Goal: Task Accomplishment & Management: Use online tool/utility

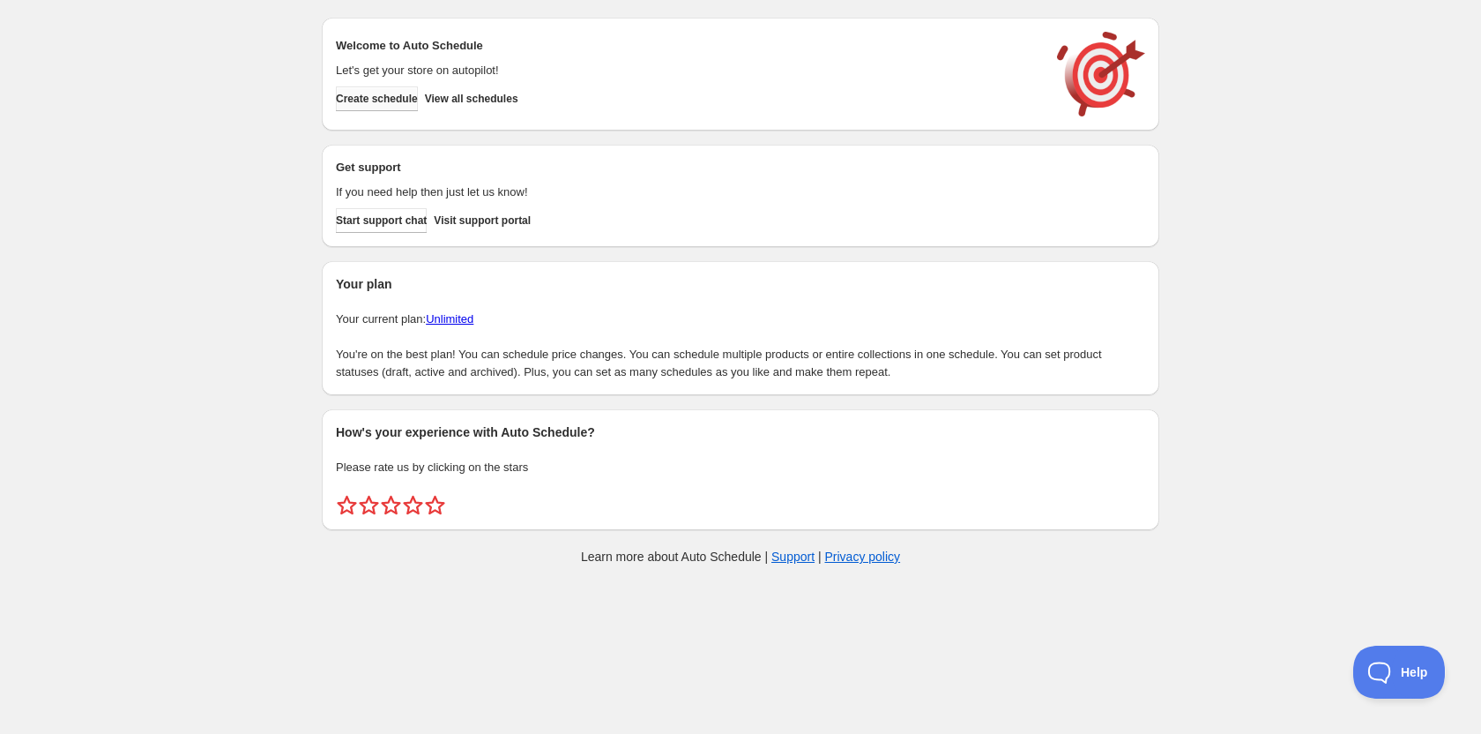
click at [379, 101] on span "Create schedule" at bounding box center [377, 99] width 82 height 14
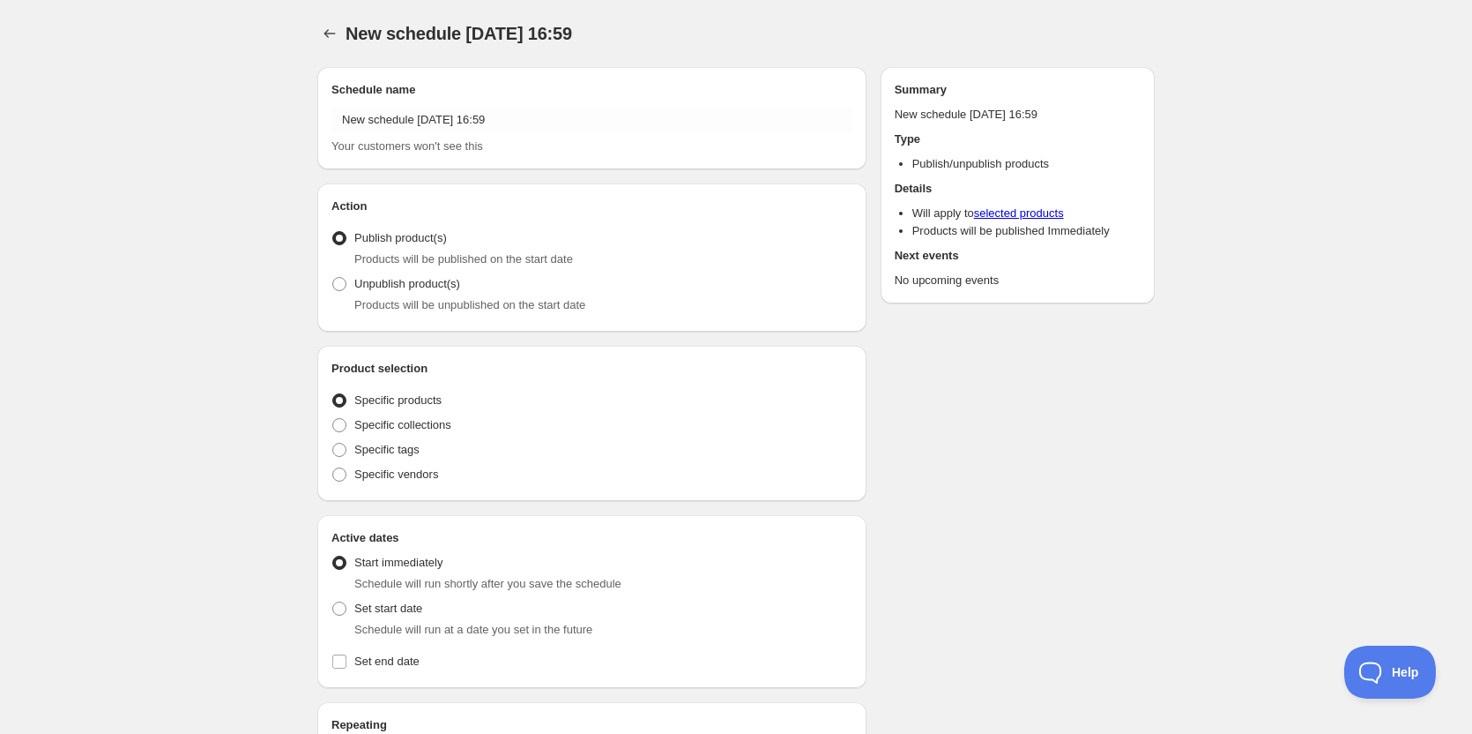
radio input "true"
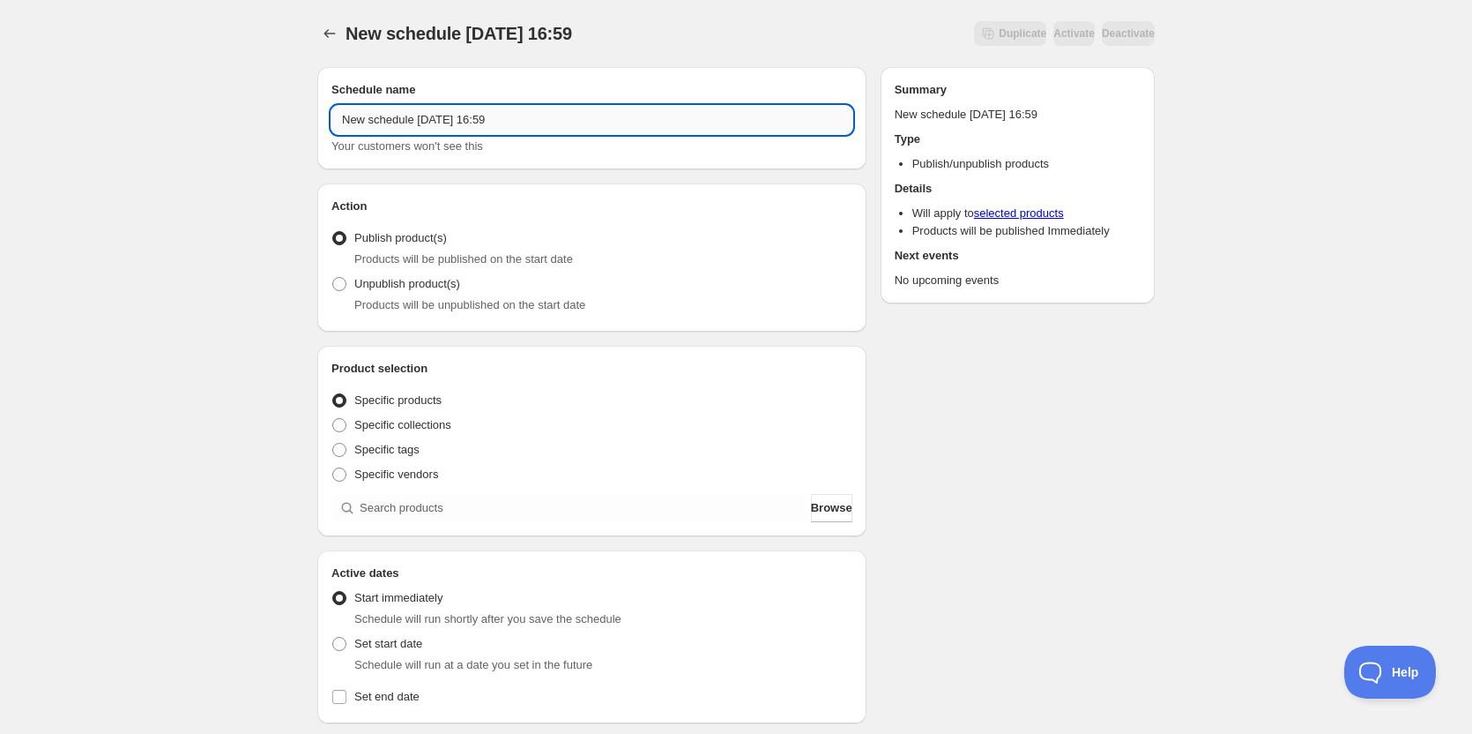
click at [549, 112] on input "New schedule Oct 02 2025 16:59" at bounding box center [591, 120] width 521 height 28
type input "[PERSON_NAME] Band 2025"
click at [1031, 519] on div "Schedule name Berry Band 2025 Your customers won't see this Action Action Publi…" at bounding box center [729, 680] width 852 height 1255
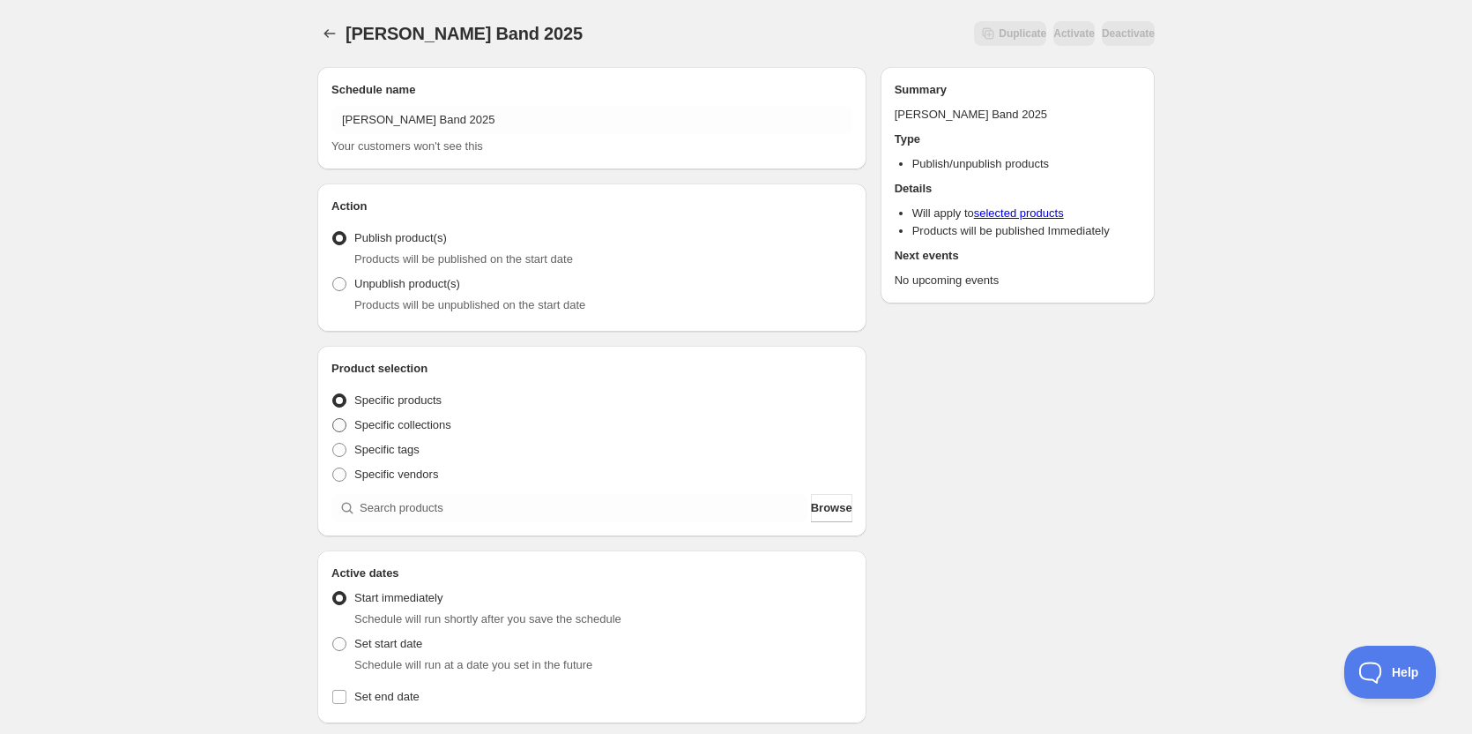
click at [343, 428] on span at bounding box center [339, 425] width 14 height 14
click at [333, 419] on input "Specific collections" at bounding box center [332, 418] width 1 height 1
radio input "true"
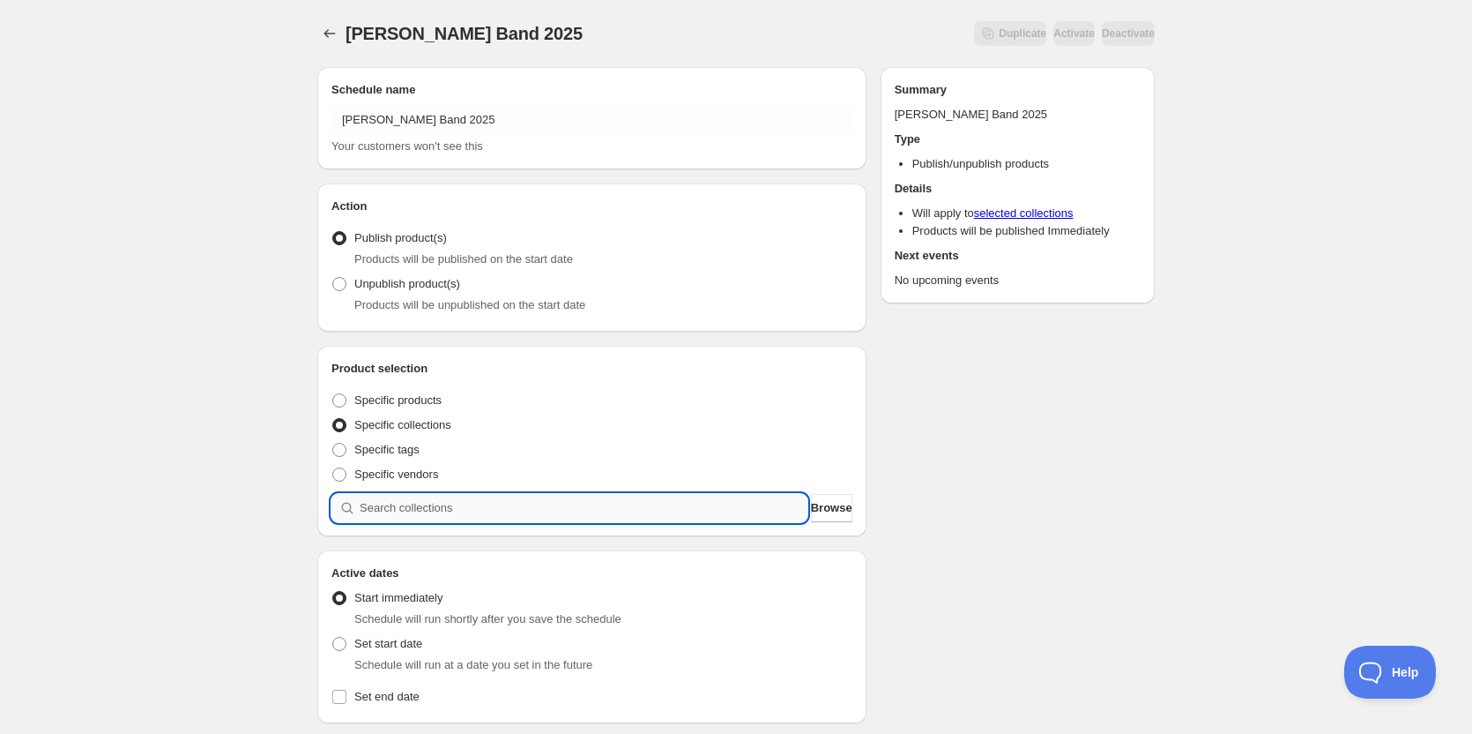
click at [479, 495] on input "search" at bounding box center [584, 508] width 448 height 28
click at [823, 496] on button "Browse" at bounding box center [831, 508] width 41 height 28
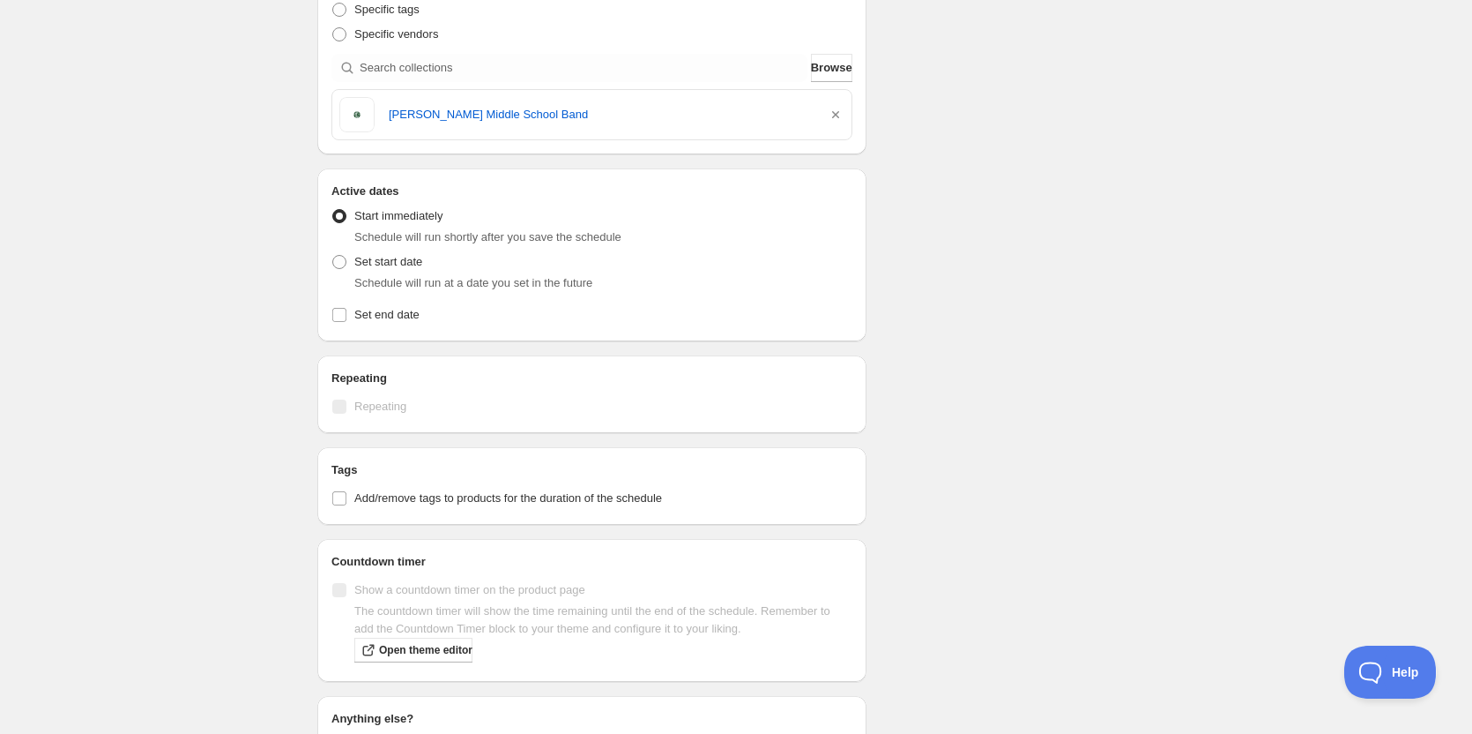
scroll to position [441, 0]
click at [343, 316] on input "Set end date" at bounding box center [339, 314] width 14 height 14
checkbox input "true"
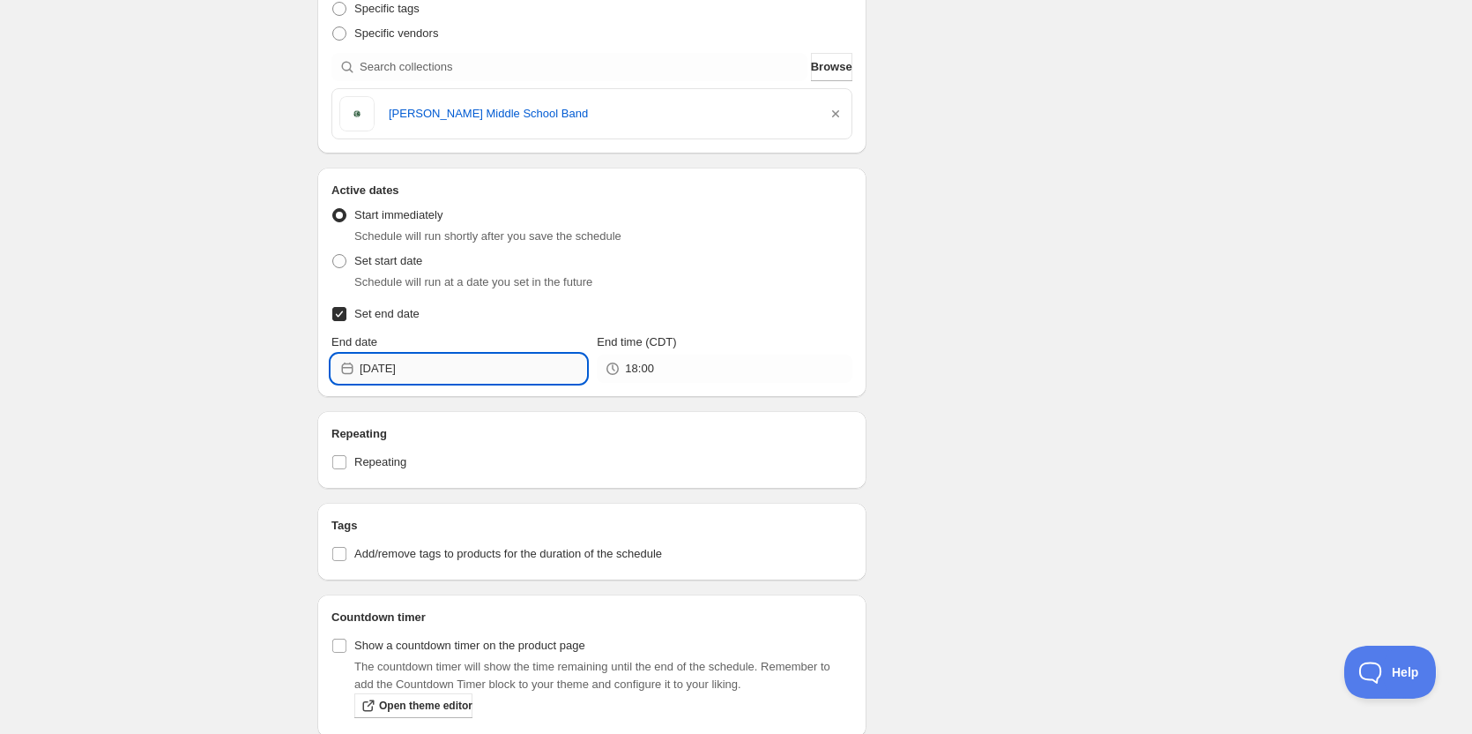
click at [455, 360] on input "2025-10-02" at bounding box center [473, 368] width 227 height 28
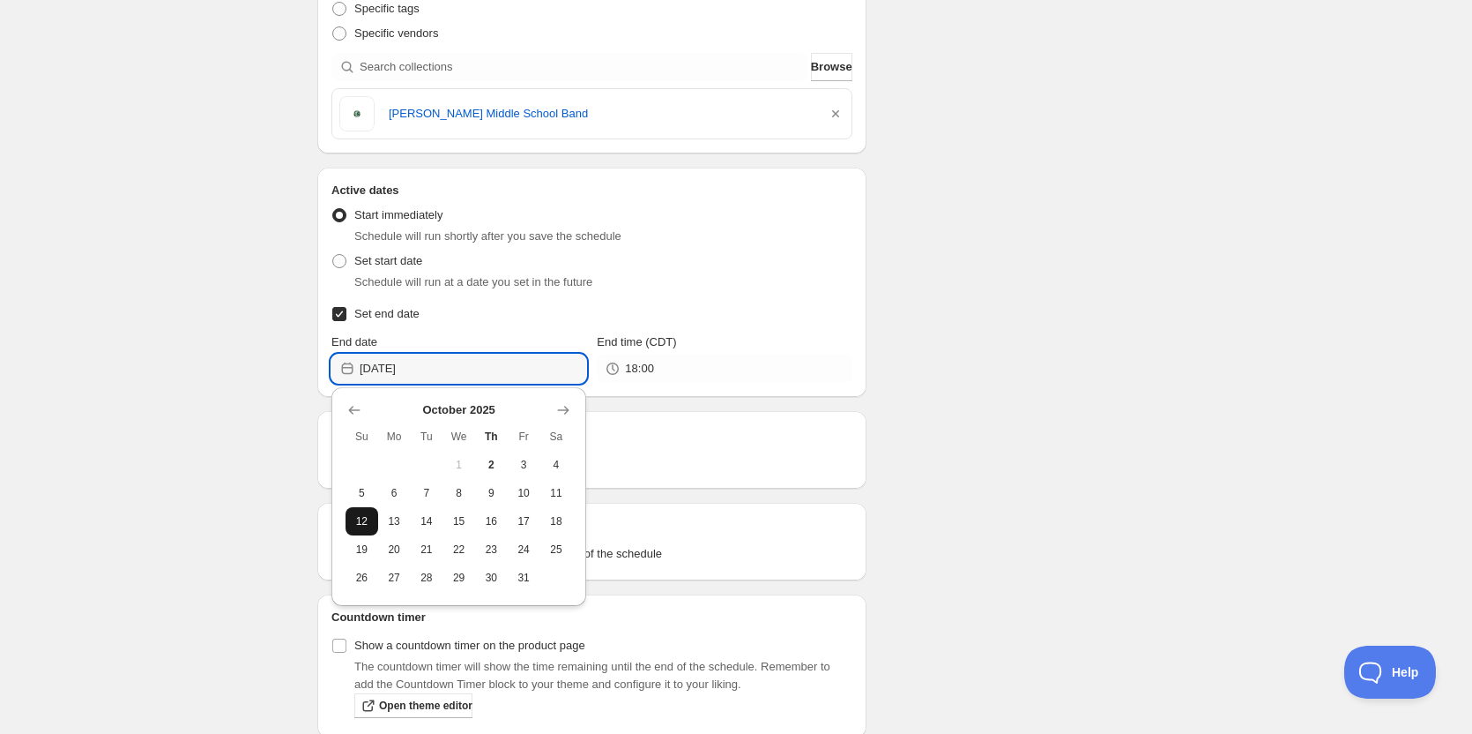
click at [375, 526] on button "12" at bounding box center [362, 521] width 33 height 28
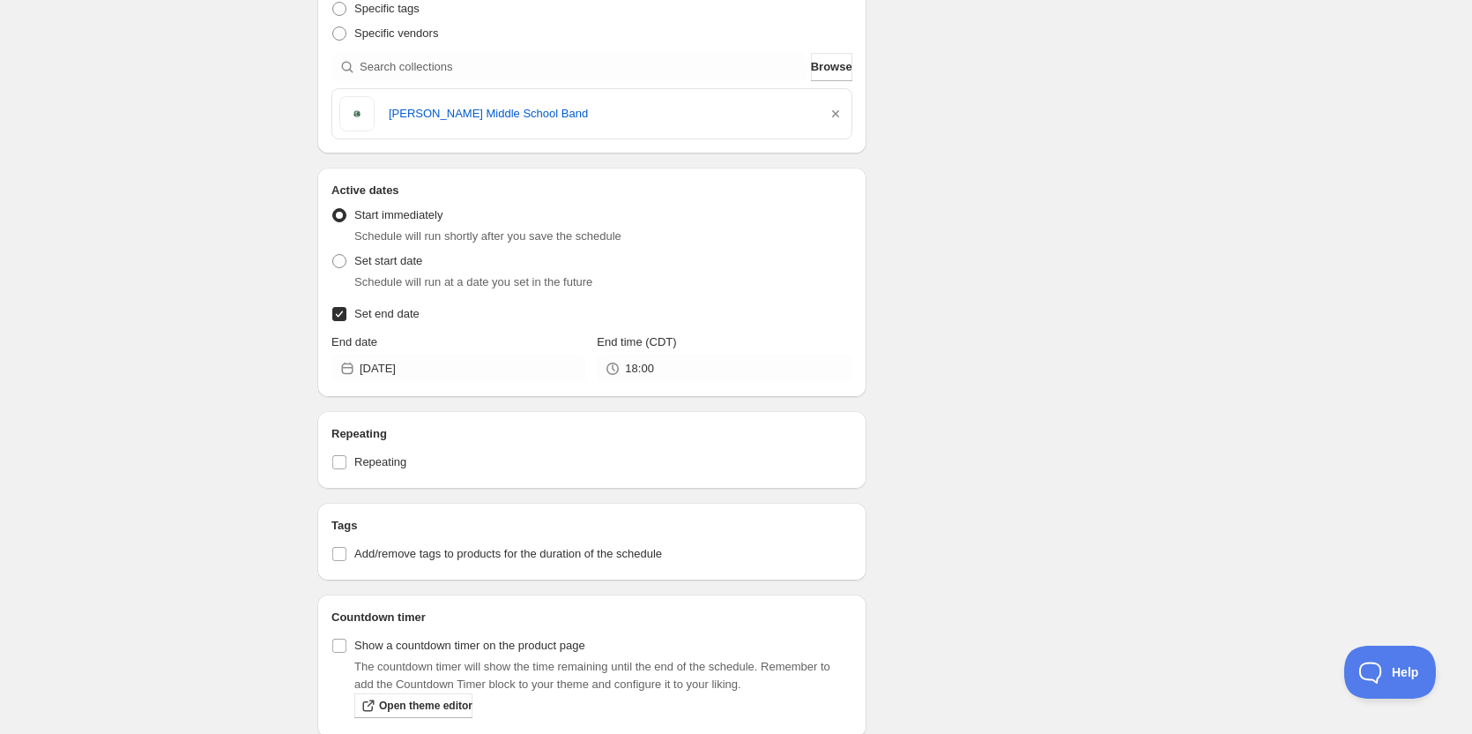
type input "2025-10-12"
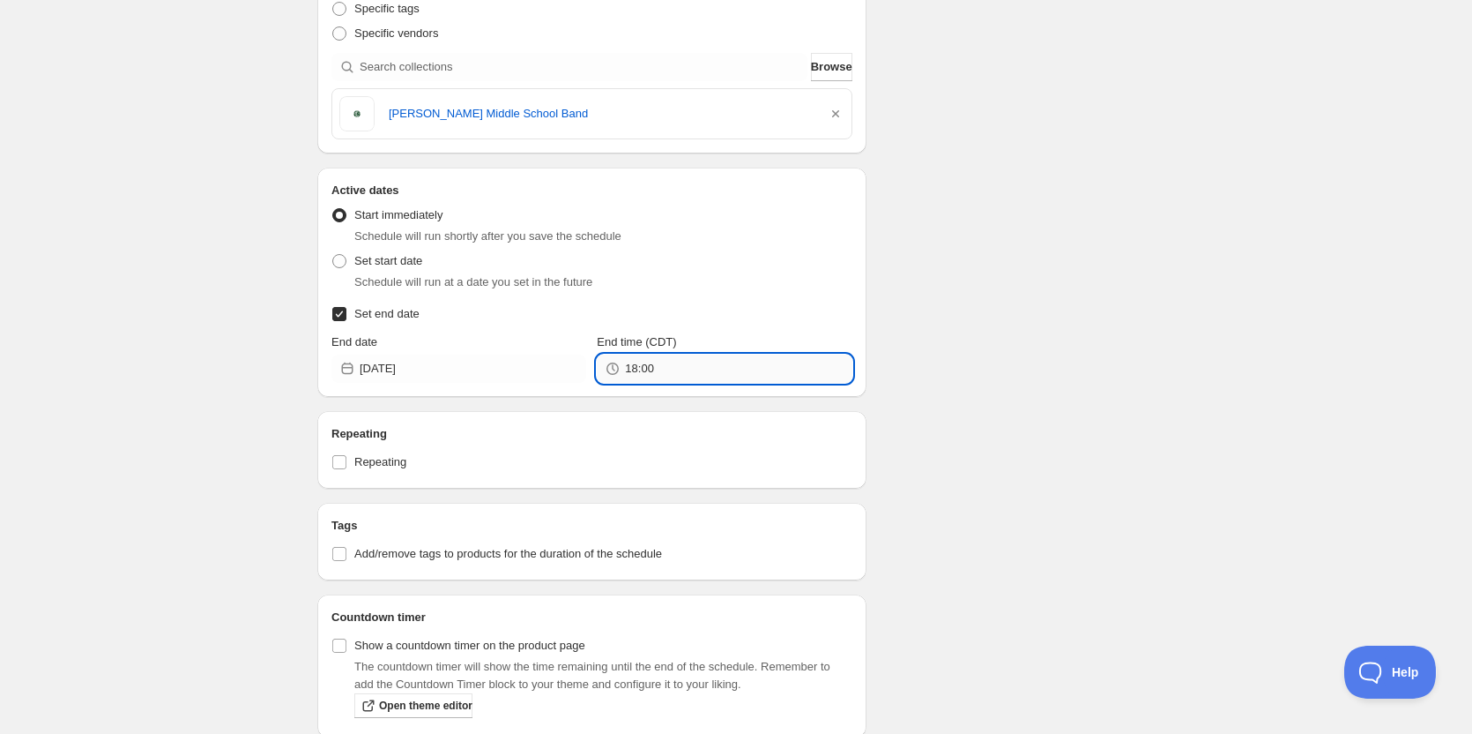
click at [655, 381] on input "18:00" at bounding box center [738, 368] width 227 height 28
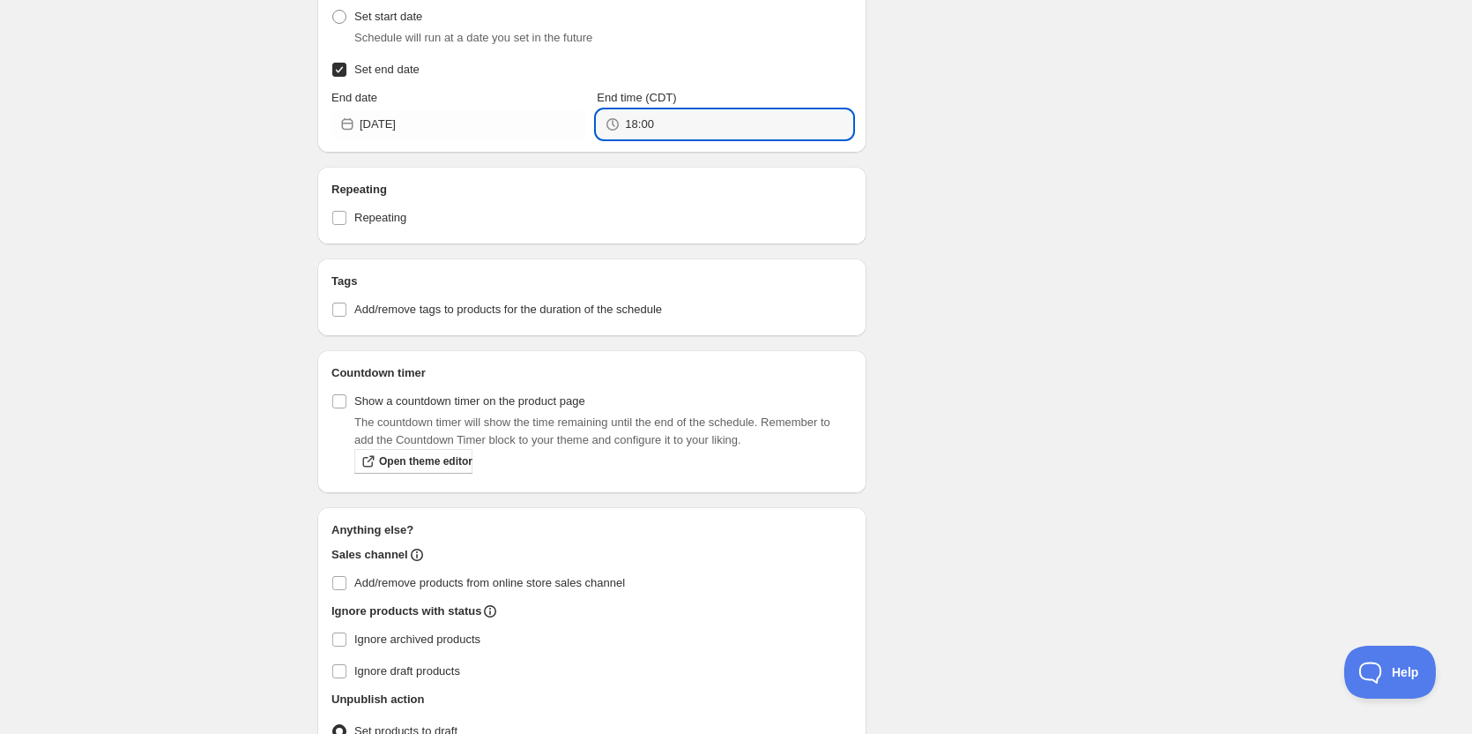
scroll to position [543, 0]
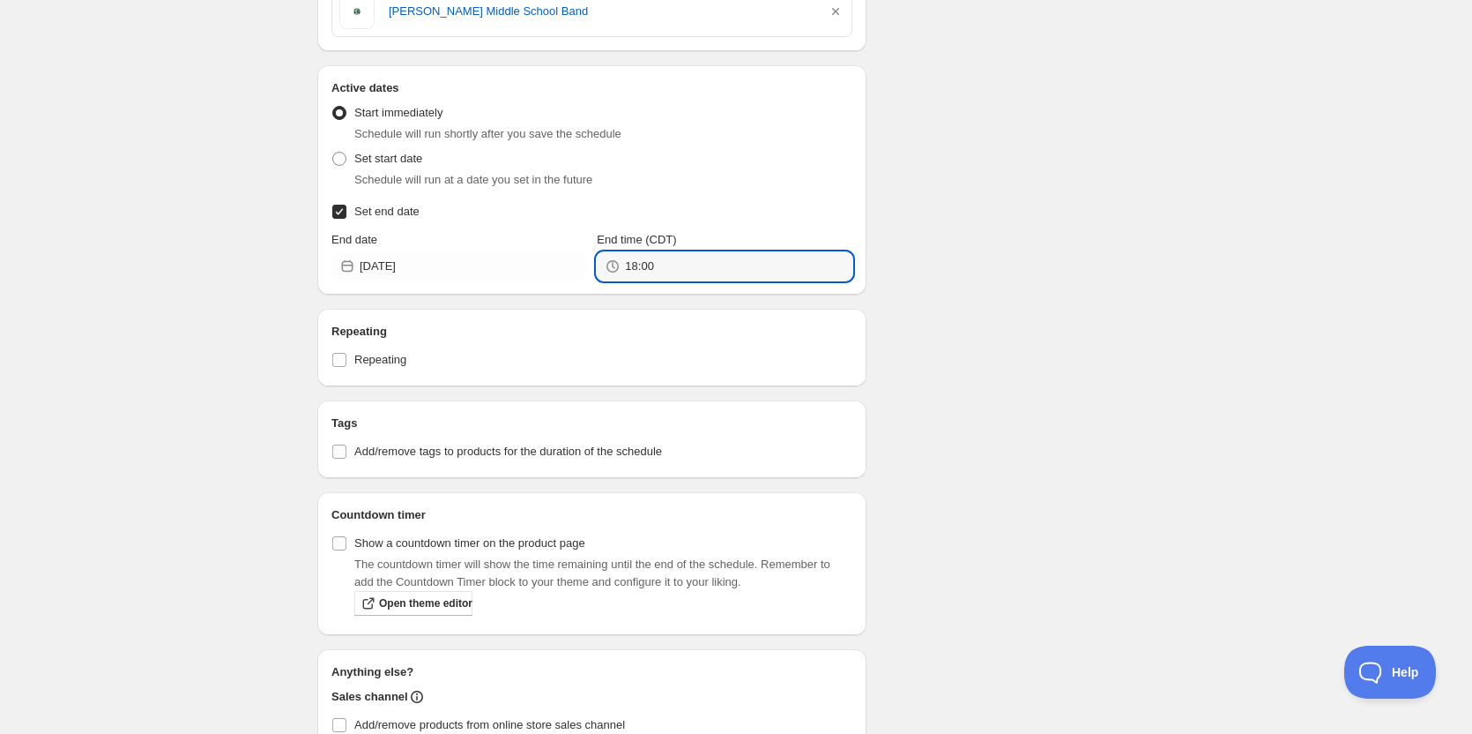
click at [704, 249] on div "End time (CDT) 18:00" at bounding box center [724, 255] width 255 height 49
click at [704, 264] on input "18:00" at bounding box center [738, 266] width 227 height 28
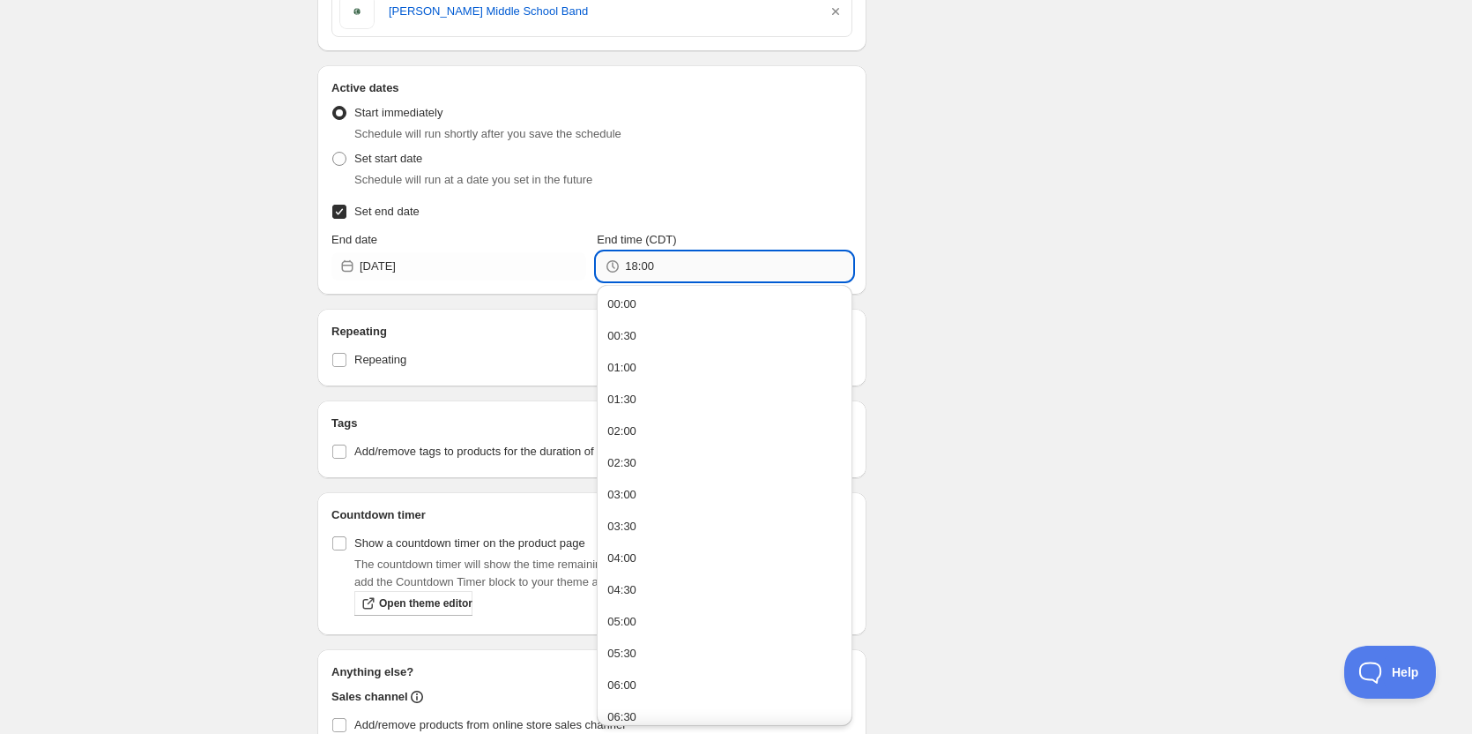
click at [704, 264] on input "18:00" at bounding box center [738, 266] width 227 height 28
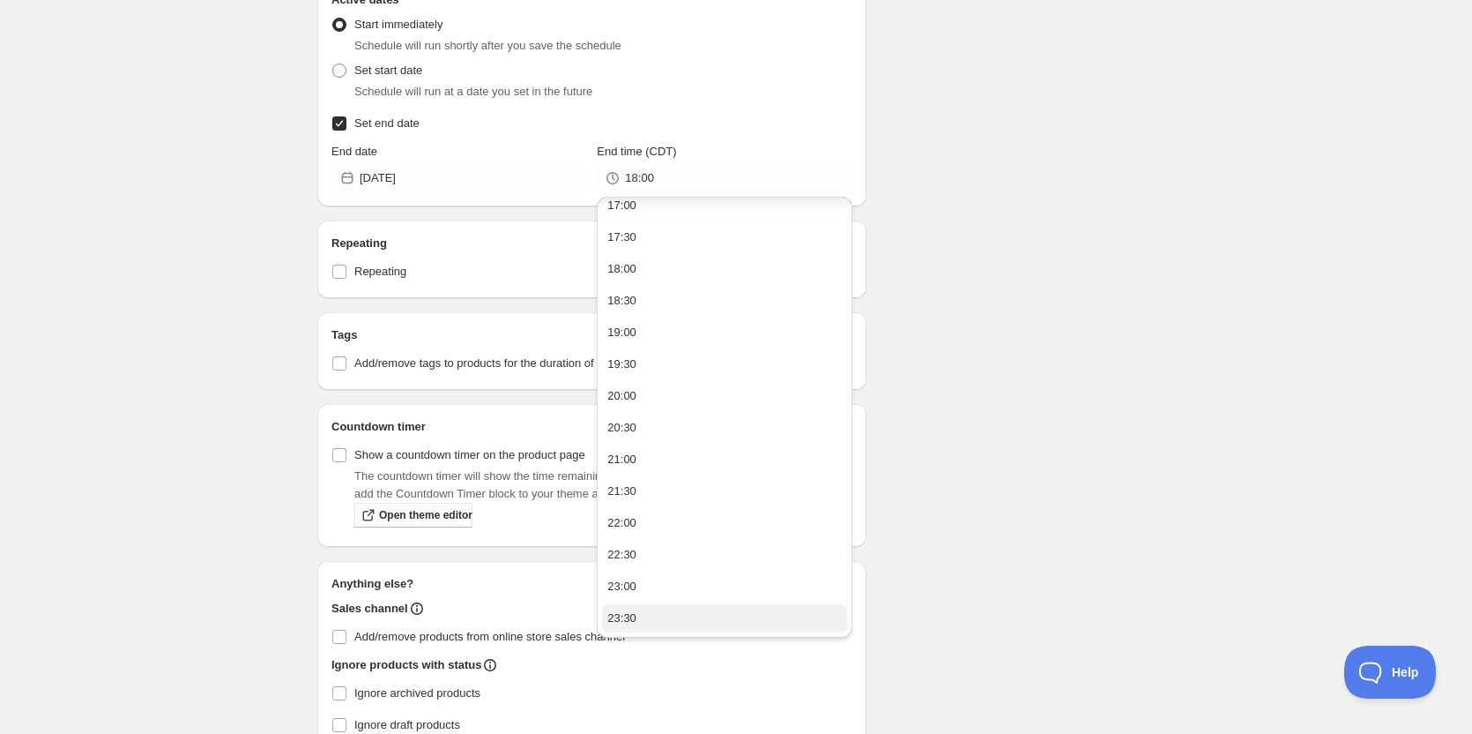
click at [638, 623] on button "23:30" at bounding box center [724, 618] width 244 height 28
type input "23:30"
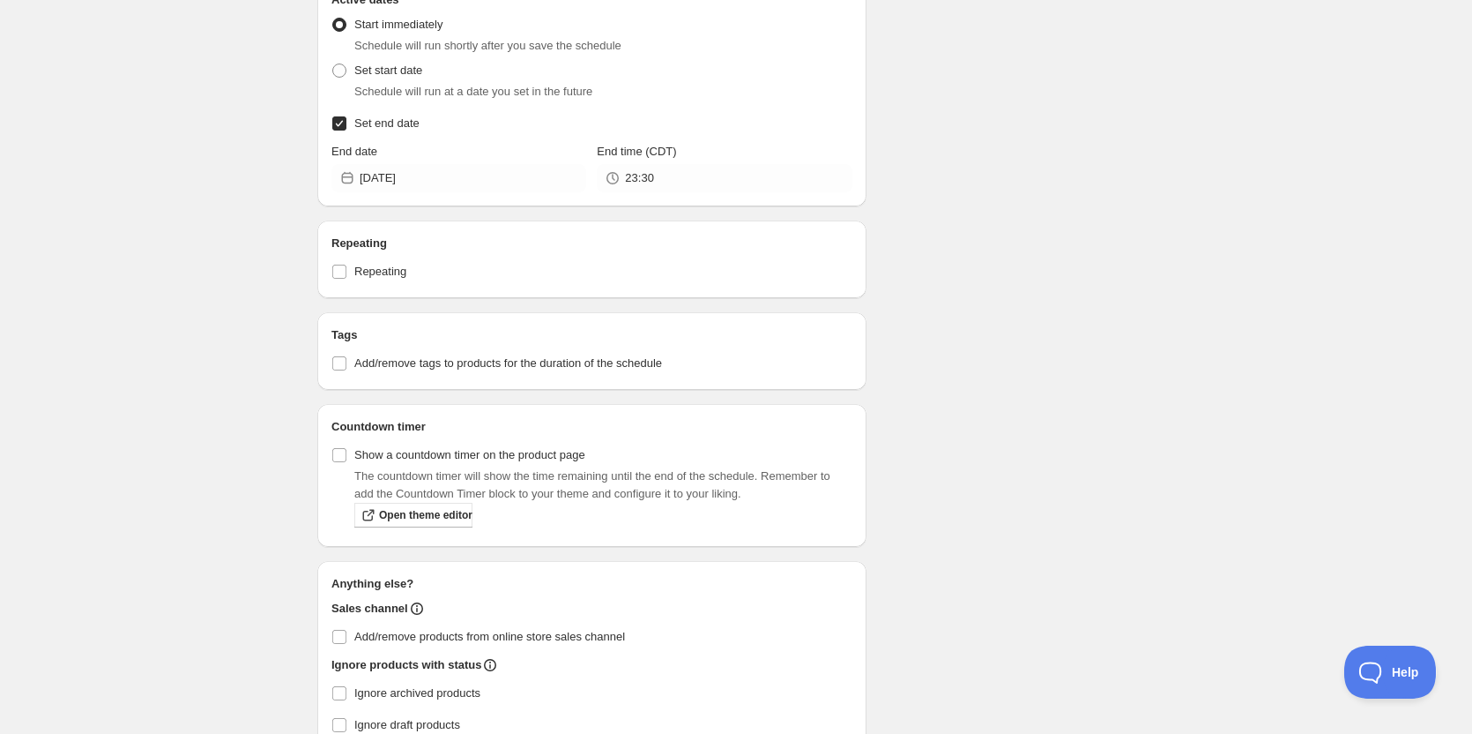
click at [1078, 447] on div "Schedule name Berry Band 2025 Your customers won't see this Action Action Publi…" at bounding box center [729, 149] width 852 height 1455
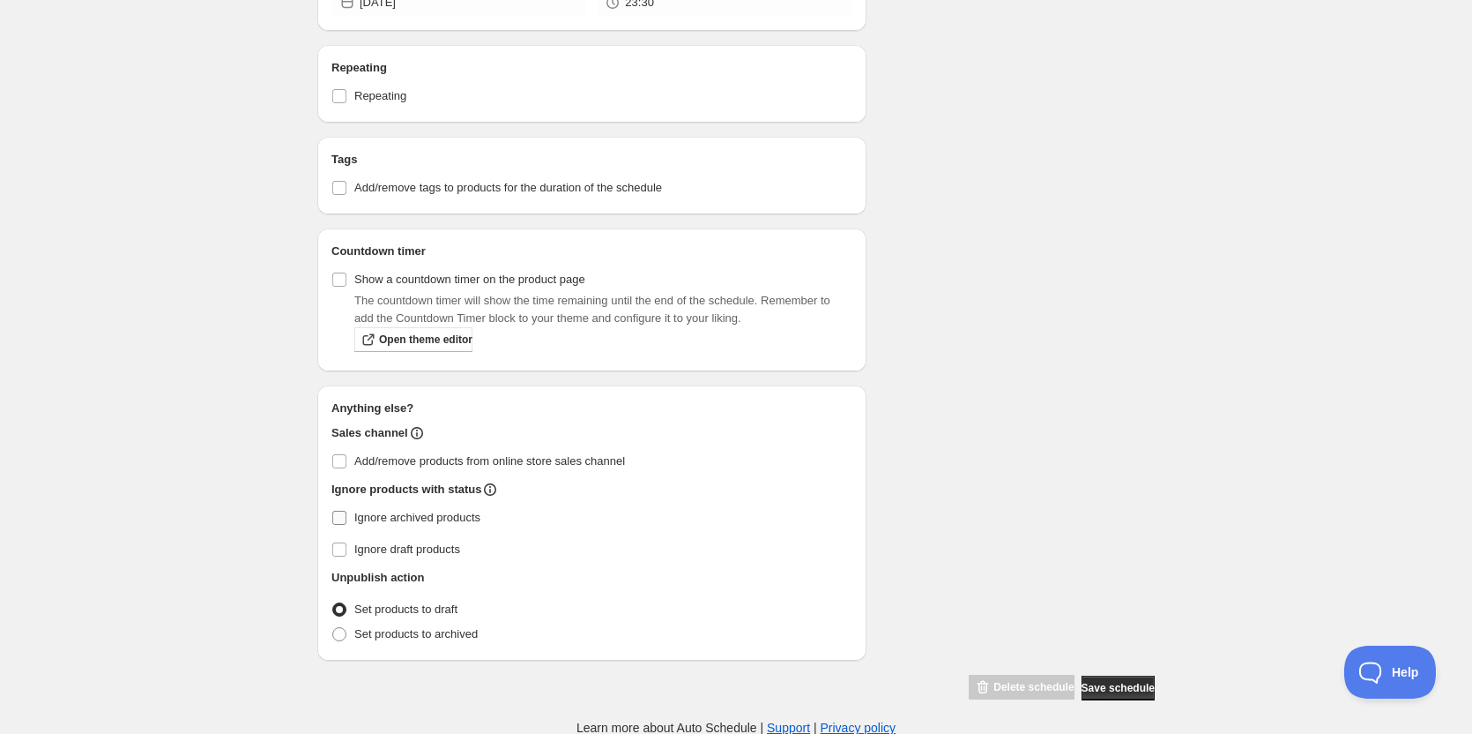
scroll to position [808, 0]
click at [340, 628] on span at bounding box center [339, 633] width 14 height 14
click at [333, 627] on input "Set products to archived" at bounding box center [332, 626] width 1 height 1
radio input "true"
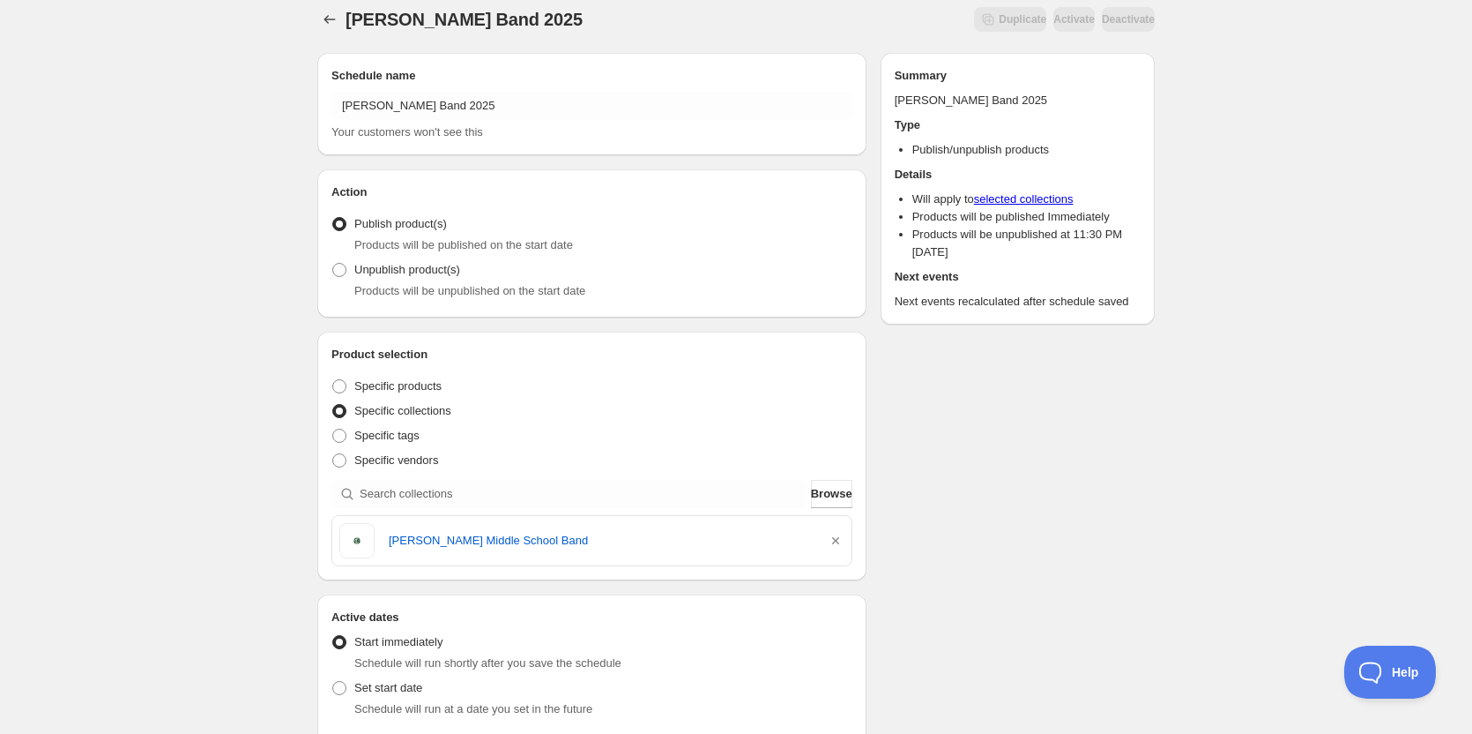
scroll to position [0, 0]
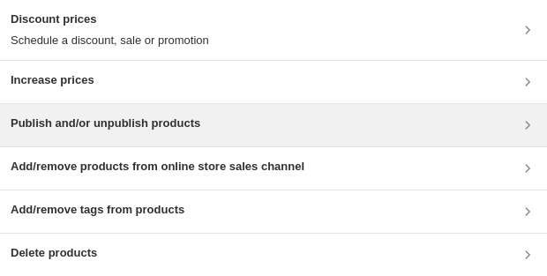
click at [153, 115] on h3 "Publish and/or unpublish products" at bounding box center [106, 124] width 190 height 18
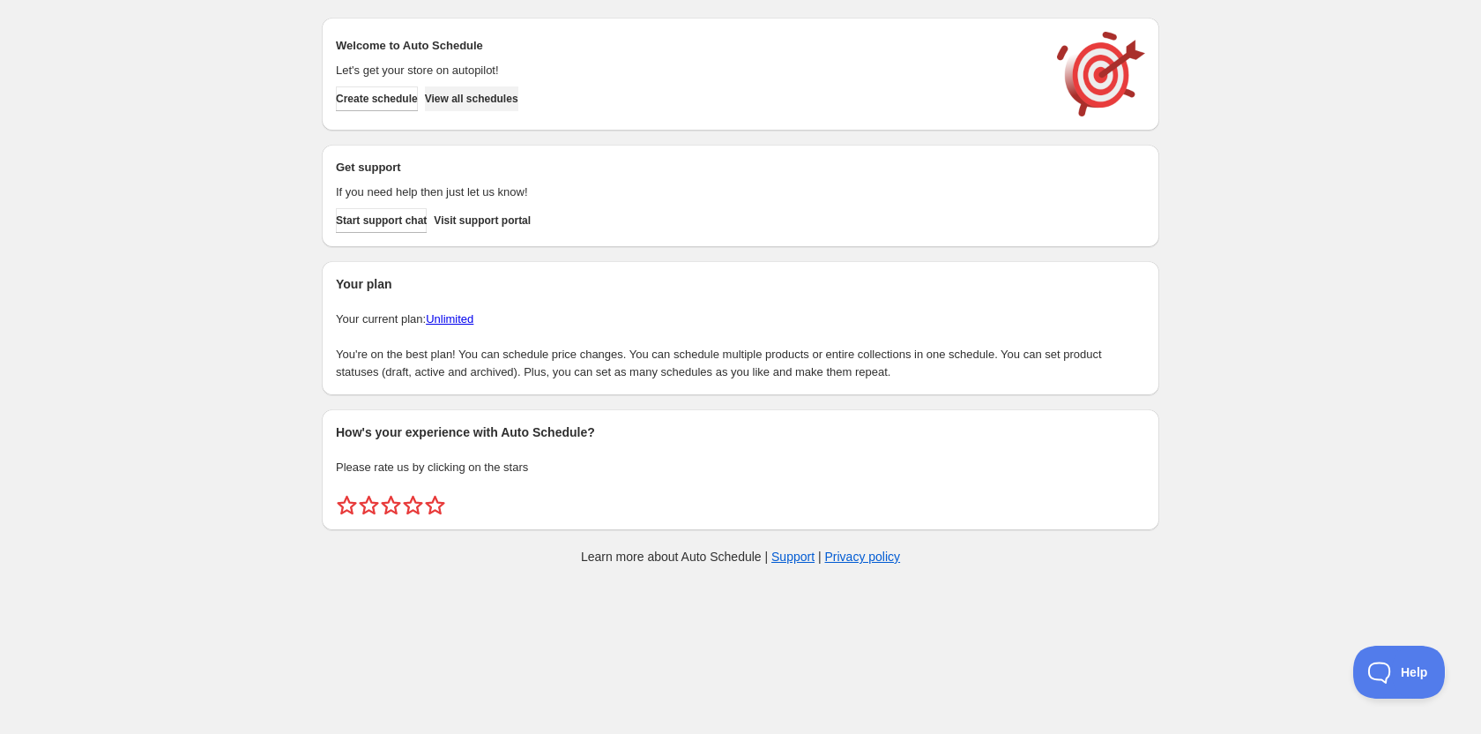
click at [487, 99] on span "View all schedules" at bounding box center [471, 99] width 93 height 14
